Goal: Navigation & Orientation: Find specific page/section

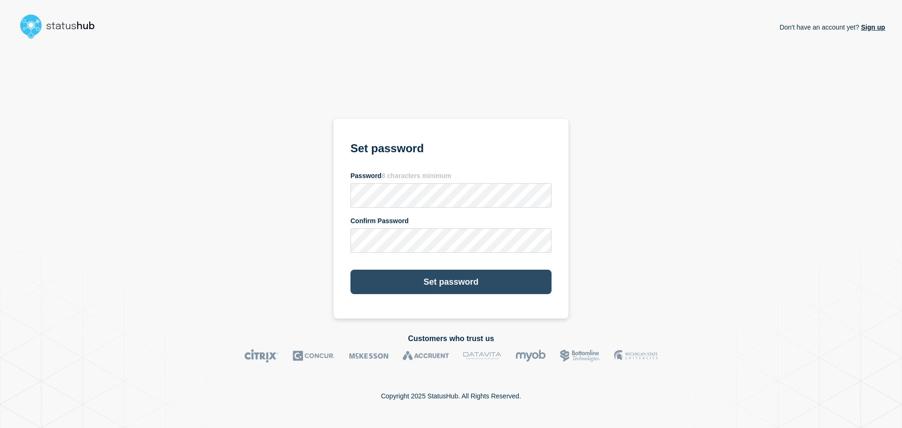
click at [448, 280] on button "Set password" at bounding box center [450, 282] width 201 height 24
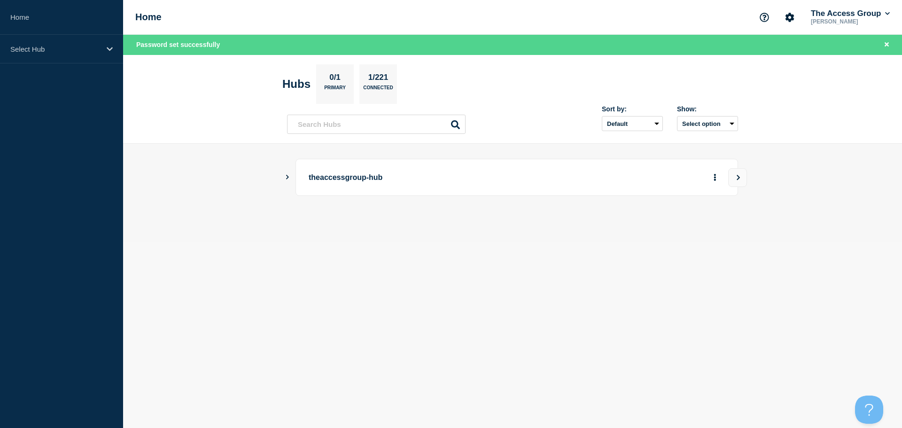
click at [288, 177] on icon "Show Connected Hubs" at bounding box center [287, 177] width 6 height 5
click at [691, 221] on button "See overview" at bounding box center [682, 224] width 50 height 19
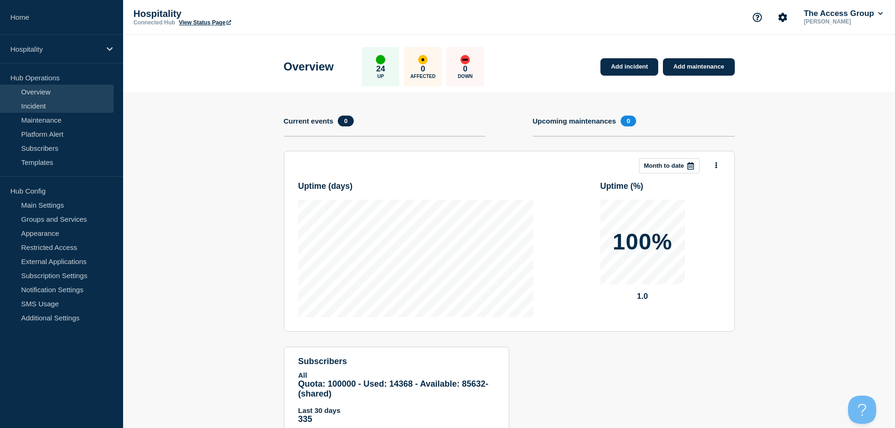
click at [49, 105] on link "Incident" at bounding box center [57, 106] width 114 height 14
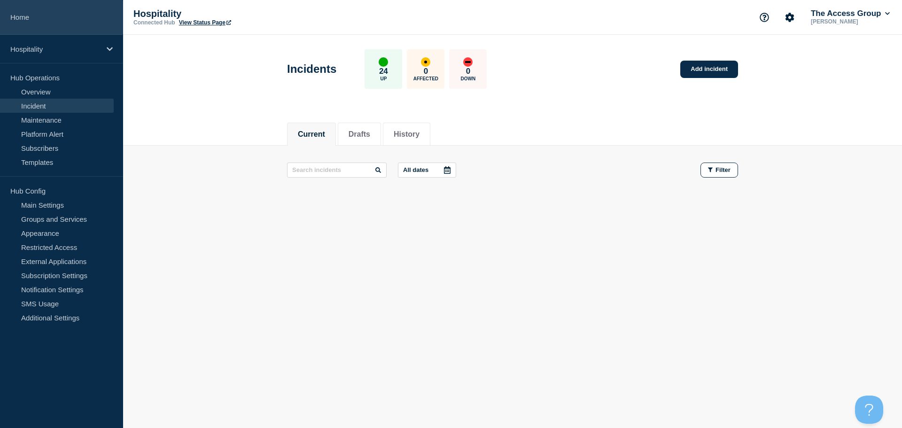
click at [26, 20] on link "Home" at bounding box center [61, 17] width 123 height 35
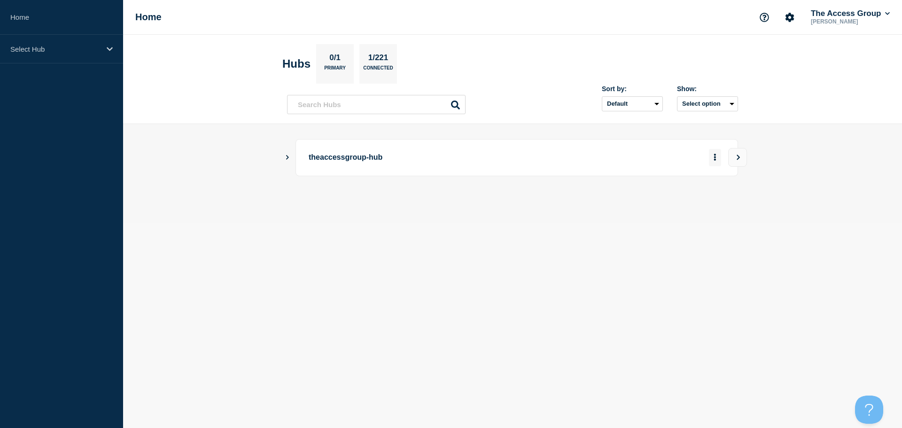
click at [717, 158] on button "More actions" at bounding box center [715, 157] width 12 height 17
click at [286, 158] on icon "Show Connected Hubs" at bounding box center [287, 157] width 6 height 5
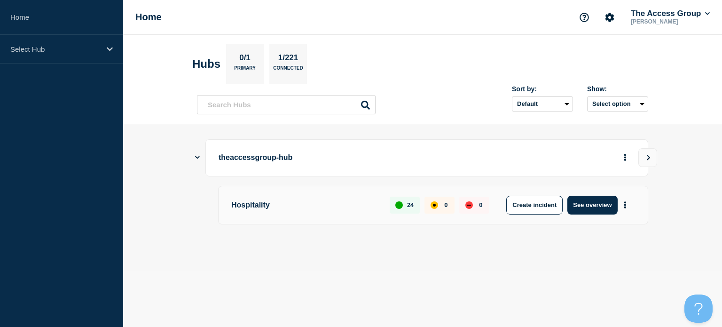
click at [509, 254] on div "theaccessgroup-hub Hospitality 24 0 0 Create incident See overview" at bounding box center [422, 197] width 451 height 117
